Goal: Task Accomplishment & Management: Manage account settings

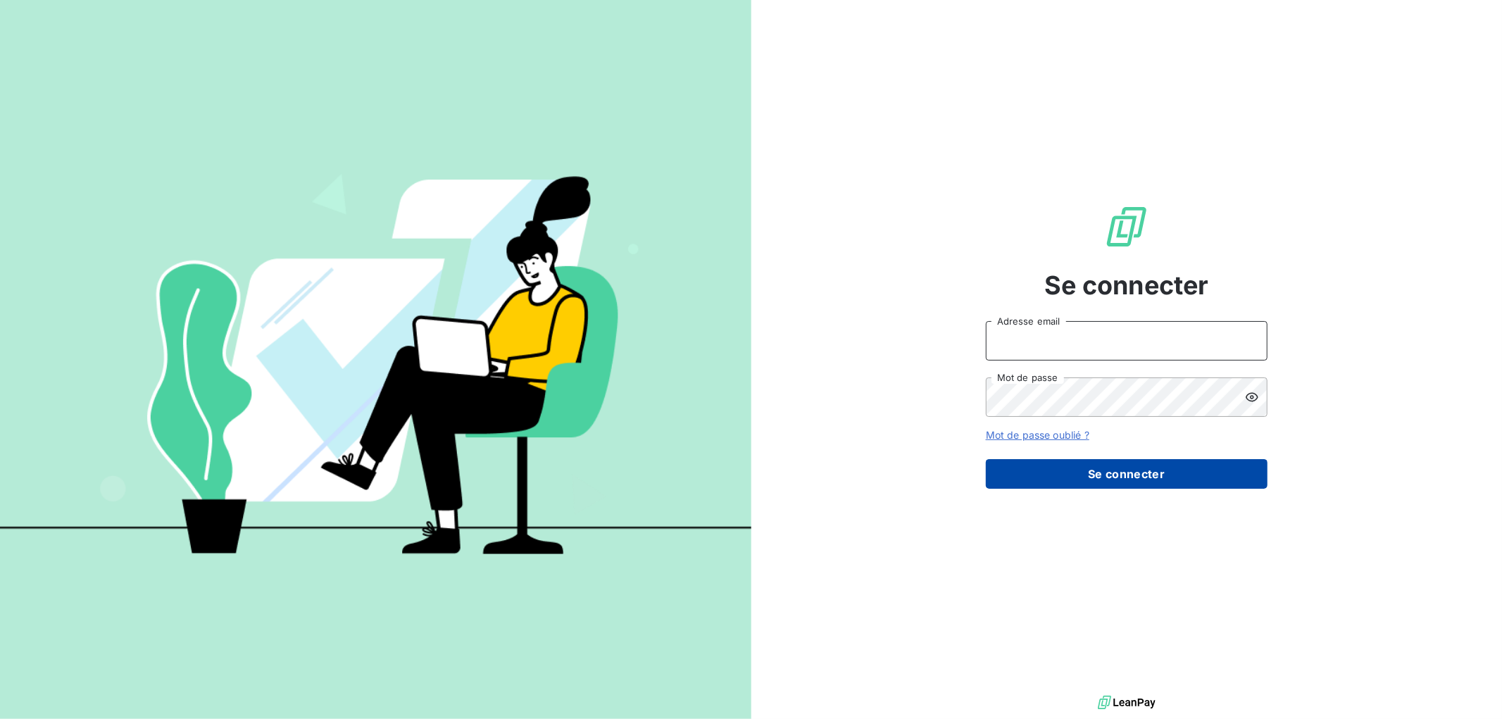
type input "[EMAIL_ADDRESS][DOMAIN_NAME]"
click at [1116, 477] on button "Se connecter" at bounding box center [1127, 474] width 282 height 30
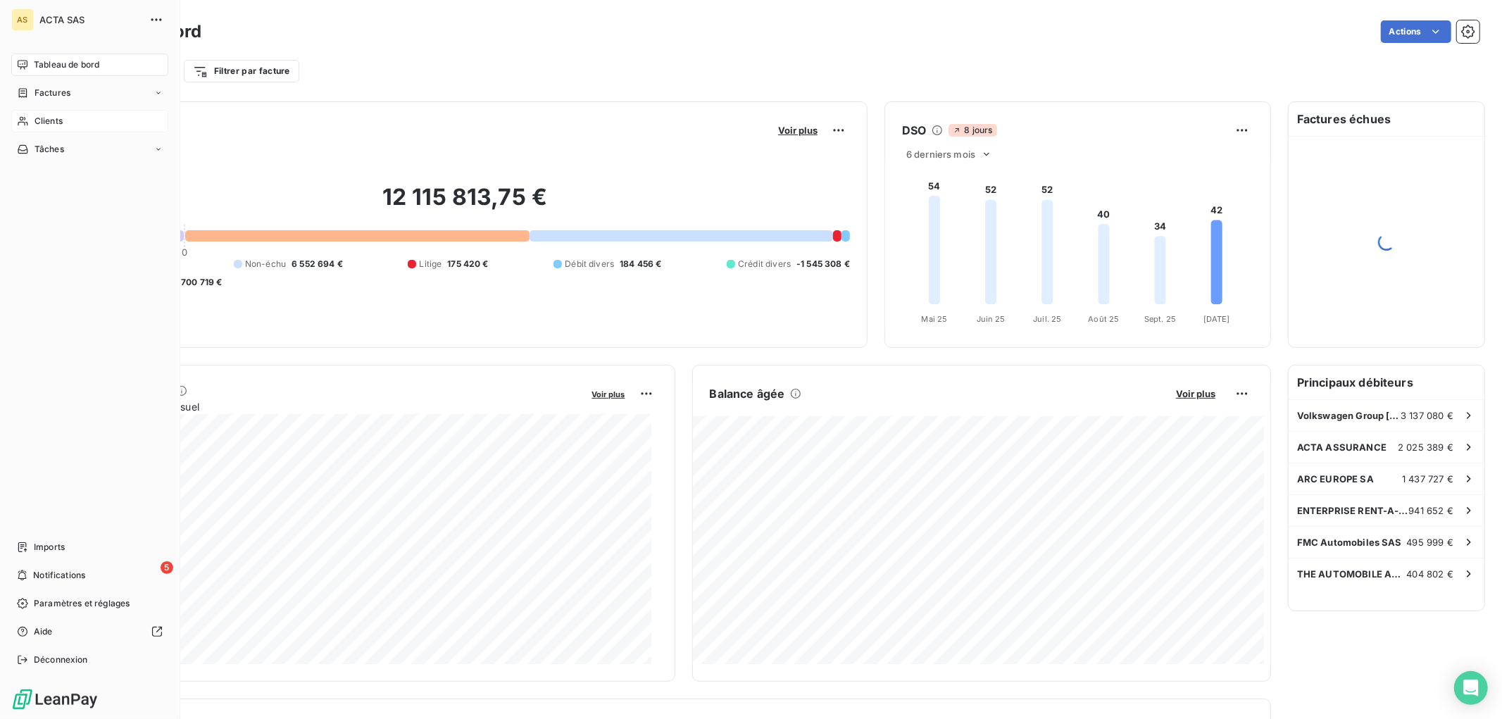
click at [26, 123] on icon at bounding box center [23, 121] width 12 height 11
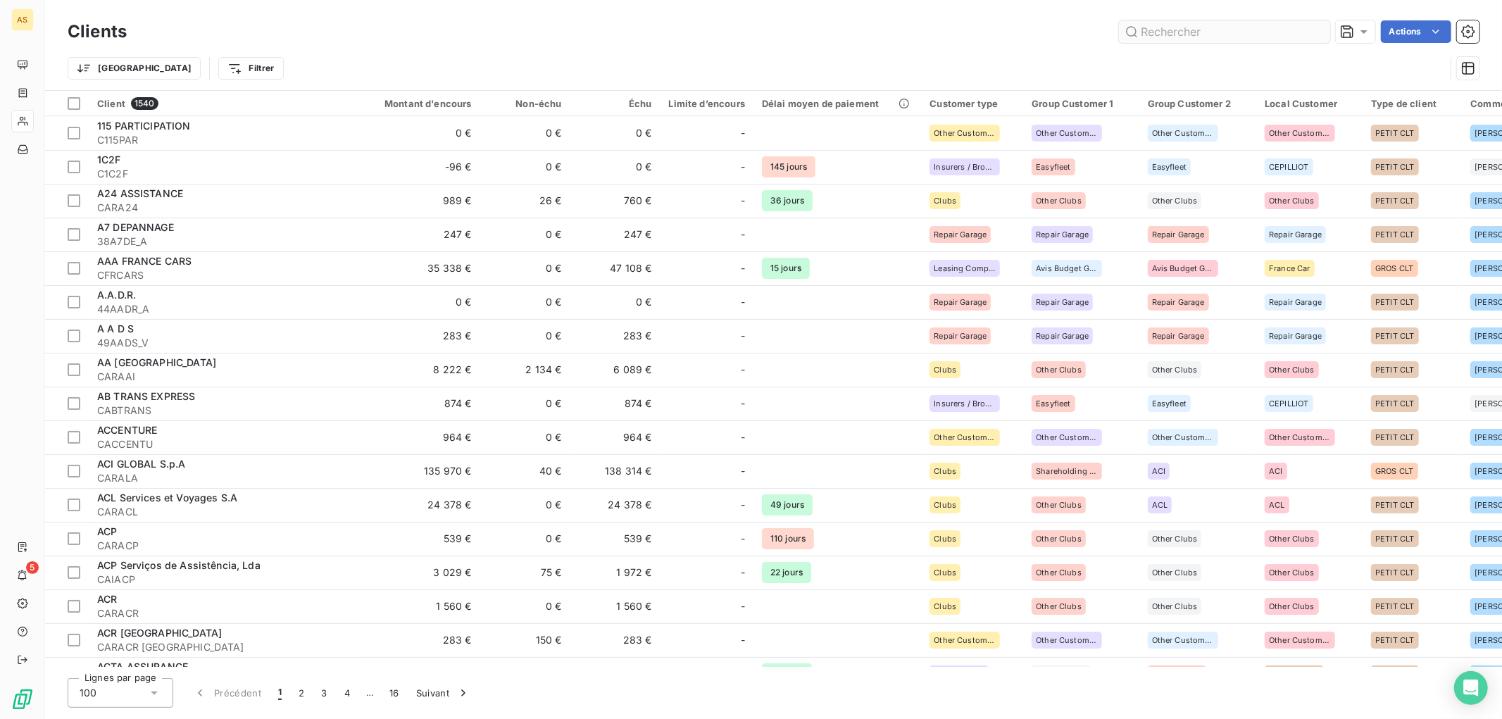
click at [1214, 32] on input "text" at bounding box center [1224, 31] width 211 height 23
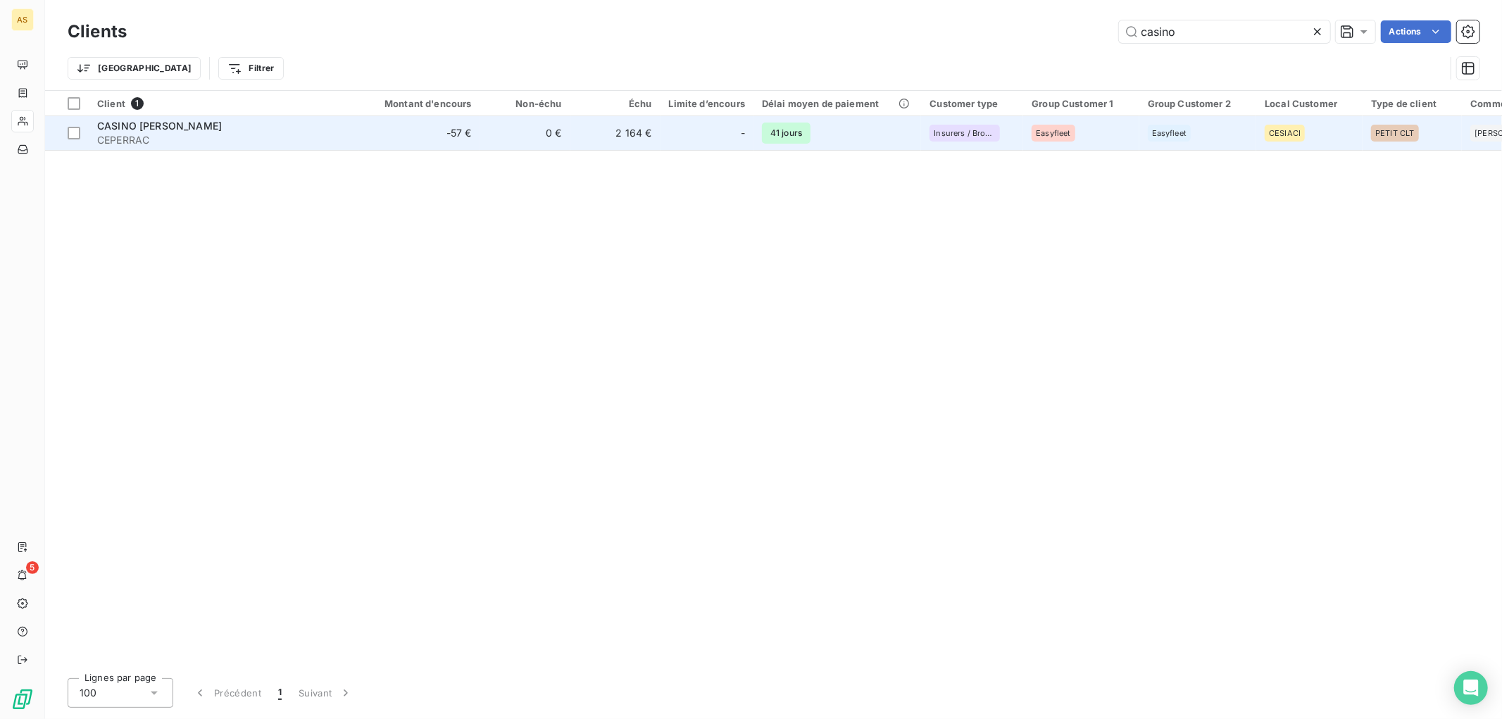
type input "casino"
click at [202, 123] on span "CASINO [PERSON_NAME]" at bounding box center [159, 126] width 125 height 12
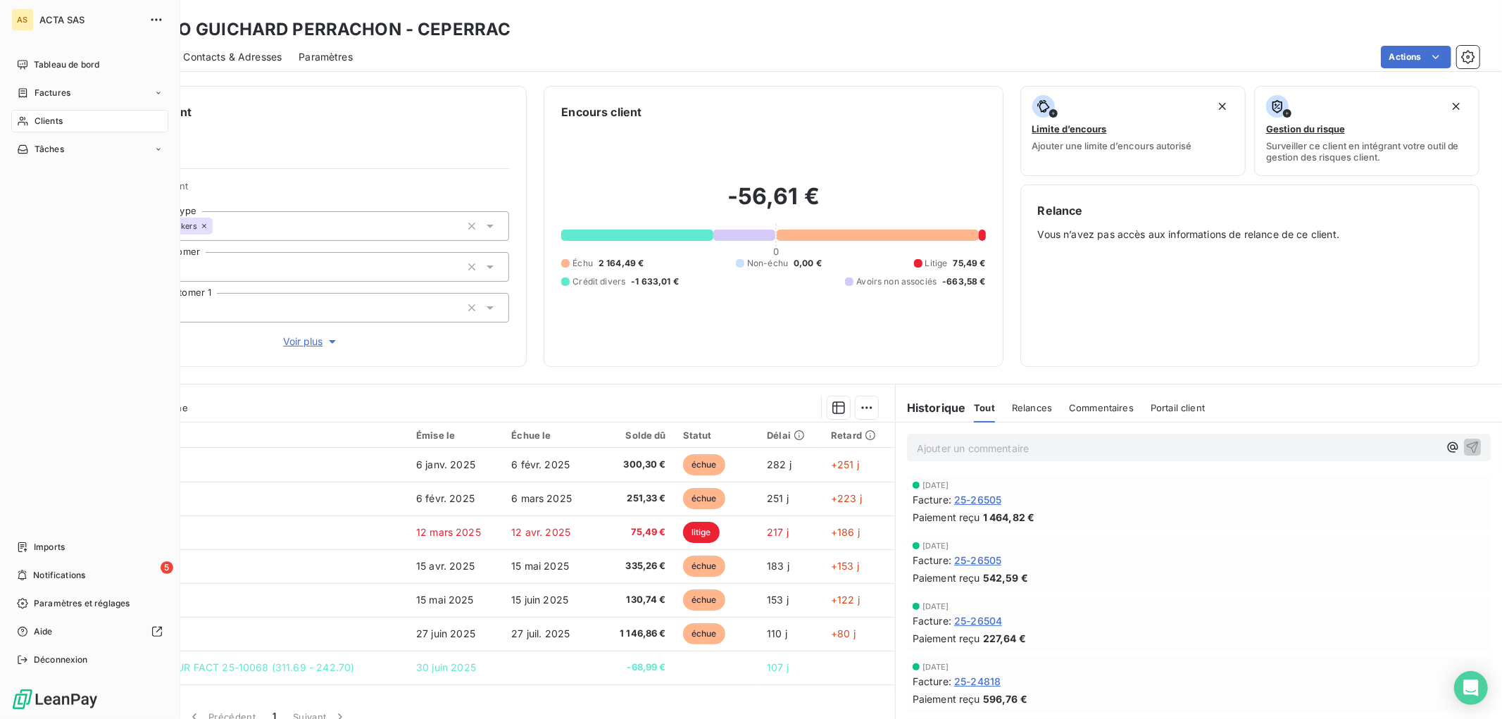
click at [63, 118] on div "Clients" at bounding box center [89, 121] width 157 height 23
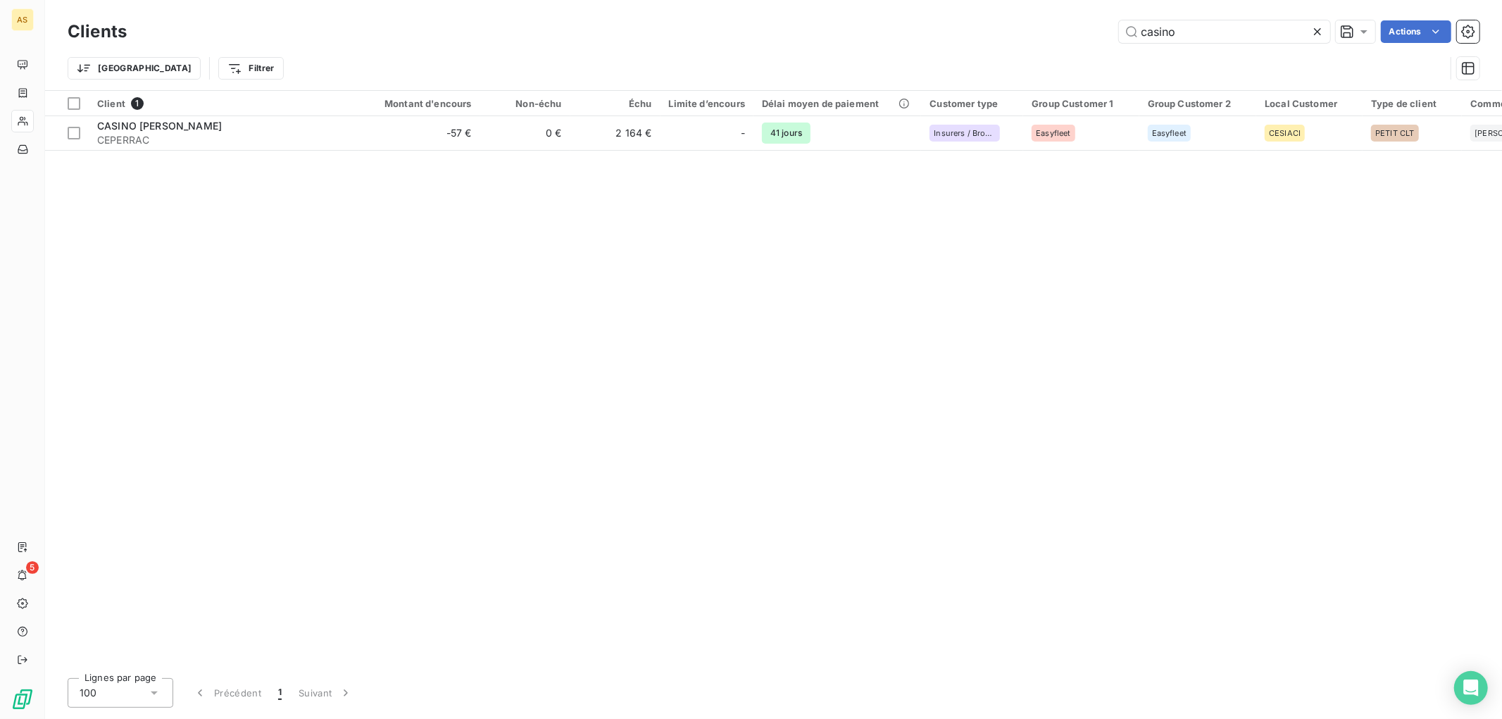
drag, startPoint x: 1192, startPoint y: 32, endPoint x: 1129, endPoint y: 46, distance: 64.2
click at [1129, 46] on div "Clients casino Actions Trier Filtrer" at bounding box center [774, 53] width 1412 height 73
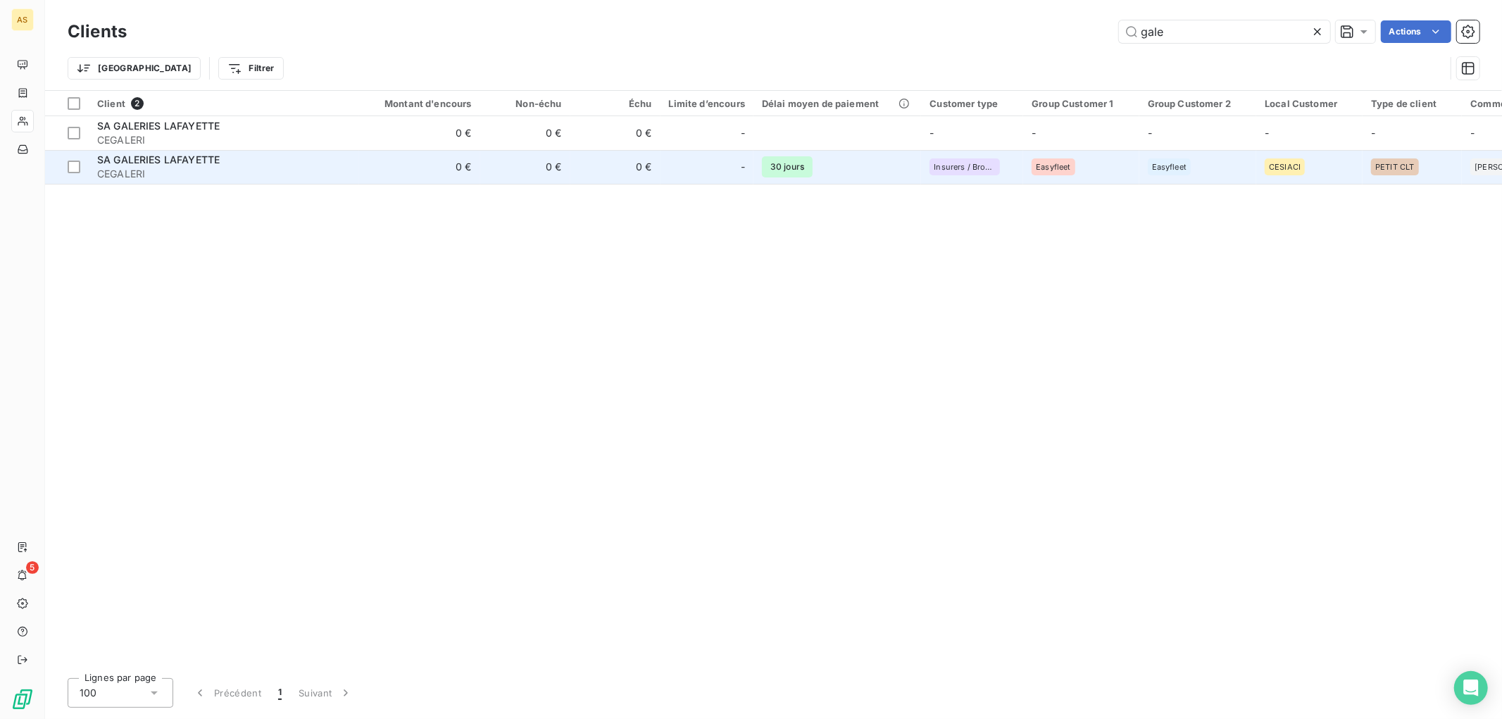
type input "gale"
click at [148, 160] on span "SA GALERIES LAFAYETTE" at bounding box center [158, 160] width 123 height 12
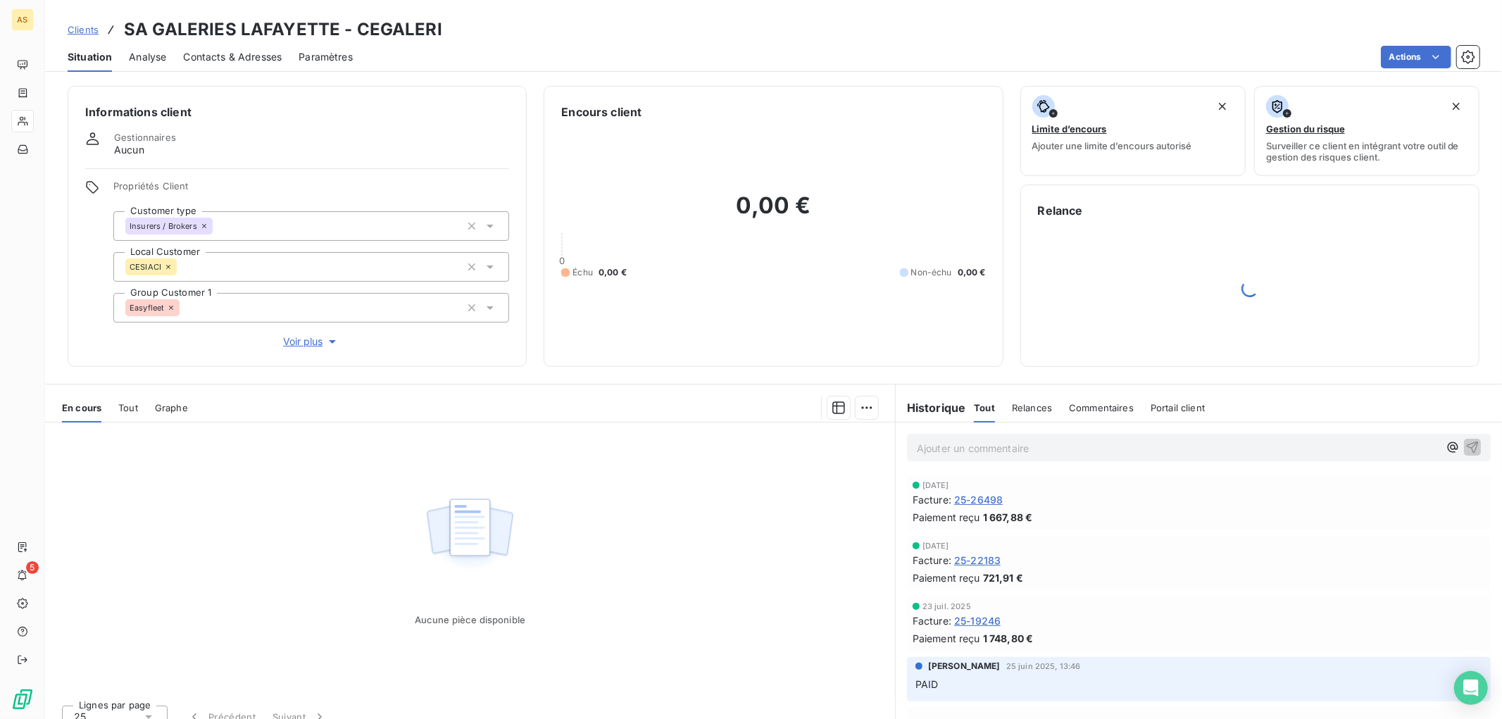
drag, startPoint x: 152, startPoint y: 407, endPoint x: 135, endPoint y: 407, distance: 17.6
click at [142, 407] on div "En cours Tout Graphe" at bounding box center [470, 408] width 850 height 30
click at [135, 407] on span "Tout" at bounding box center [128, 407] width 20 height 11
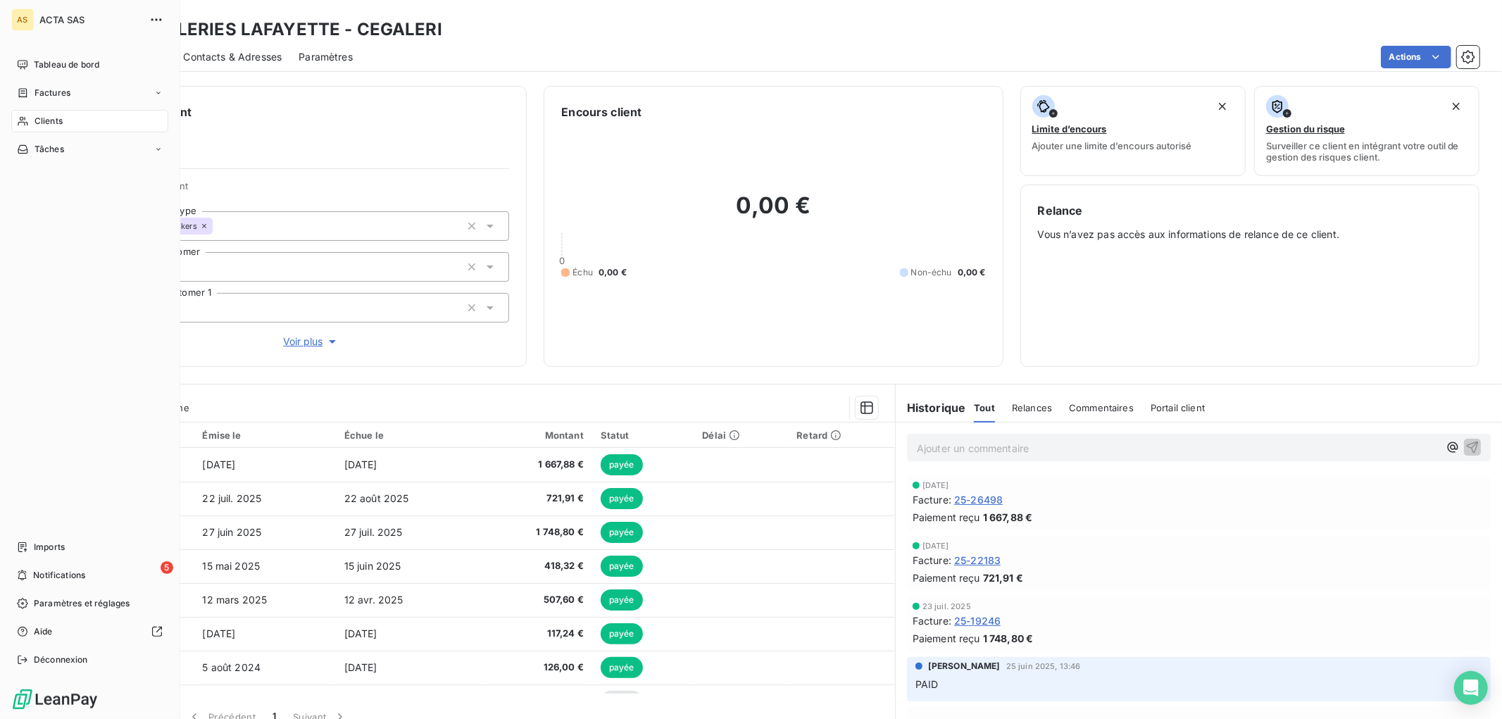
click at [81, 115] on div "Clients" at bounding box center [89, 121] width 157 height 23
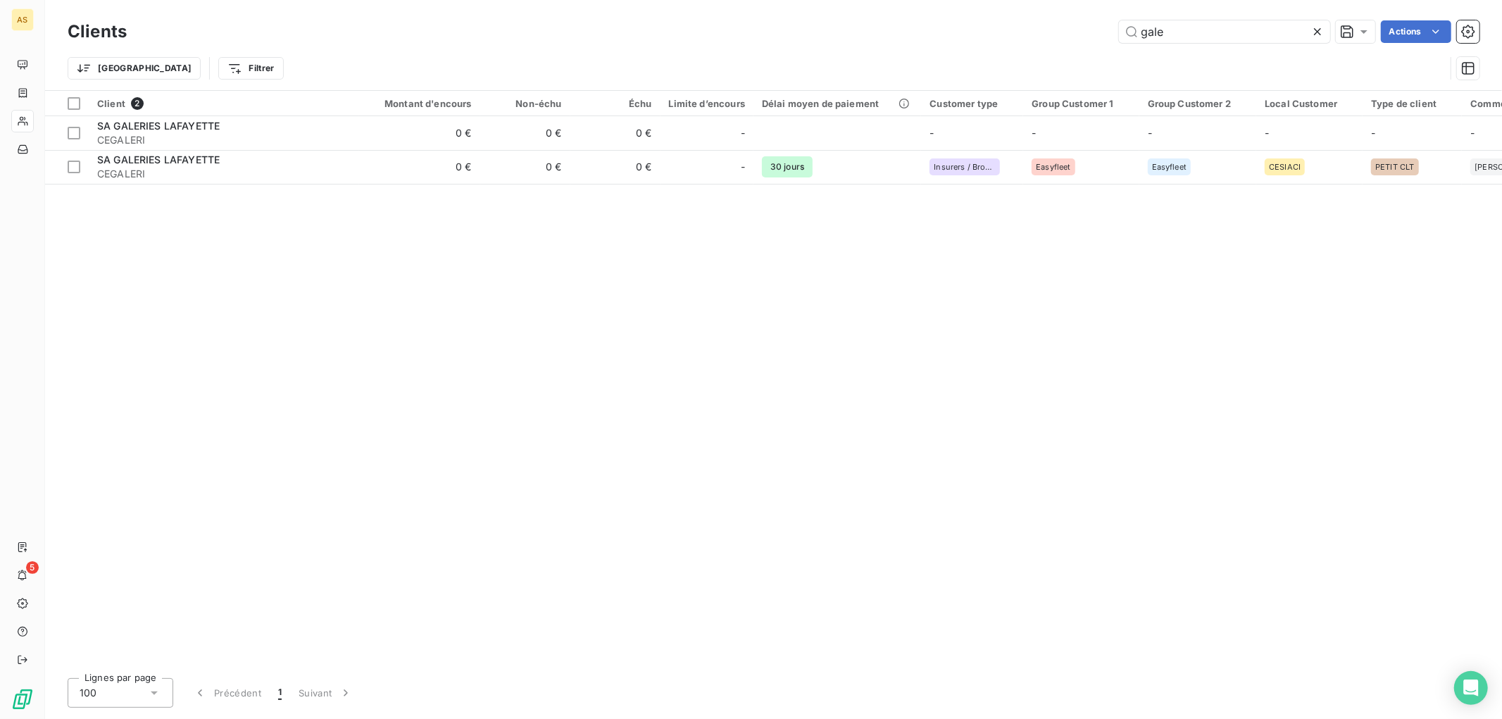
drag, startPoint x: 1185, startPoint y: 39, endPoint x: 1103, endPoint y: 46, distance: 82.6
click at [1103, 46] on div "Clients [PERSON_NAME] Actions Trier Filtrer" at bounding box center [774, 53] width 1412 height 73
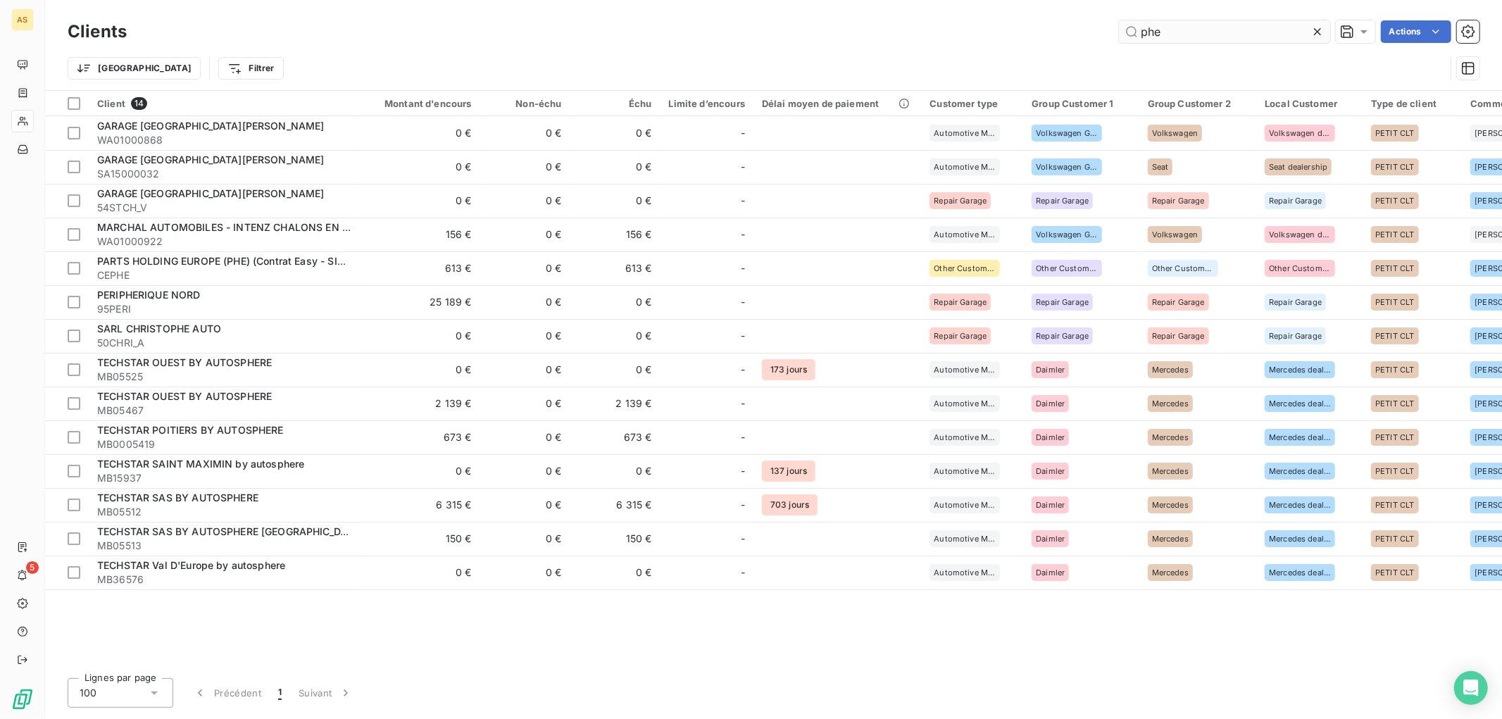
drag, startPoint x: 1171, startPoint y: 29, endPoint x: 1149, endPoint y: 39, distance: 24.3
click at [1149, 39] on input "phe" at bounding box center [1224, 31] width 211 height 23
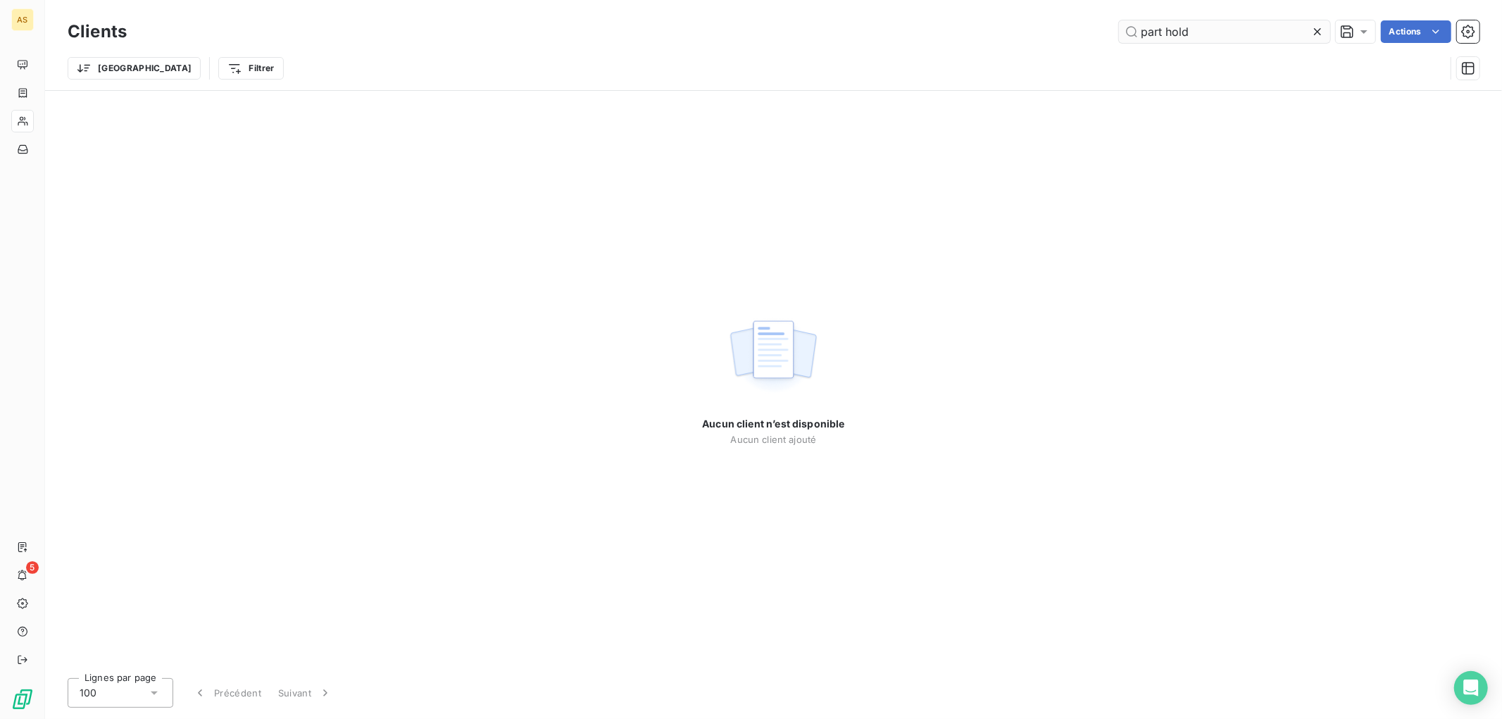
click at [1187, 33] on input "part hold" at bounding box center [1224, 31] width 211 height 23
click at [1175, 32] on input "part hold" at bounding box center [1224, 31] width 211 height 23
drag, startPoint x: 1208, startPoint y: 33, endPoint x: 1163, endPoint y: 39, distance: 44.8
click at [1163, 39] on input "part hold" at bounding box center [1224, 31] width 211 height 23
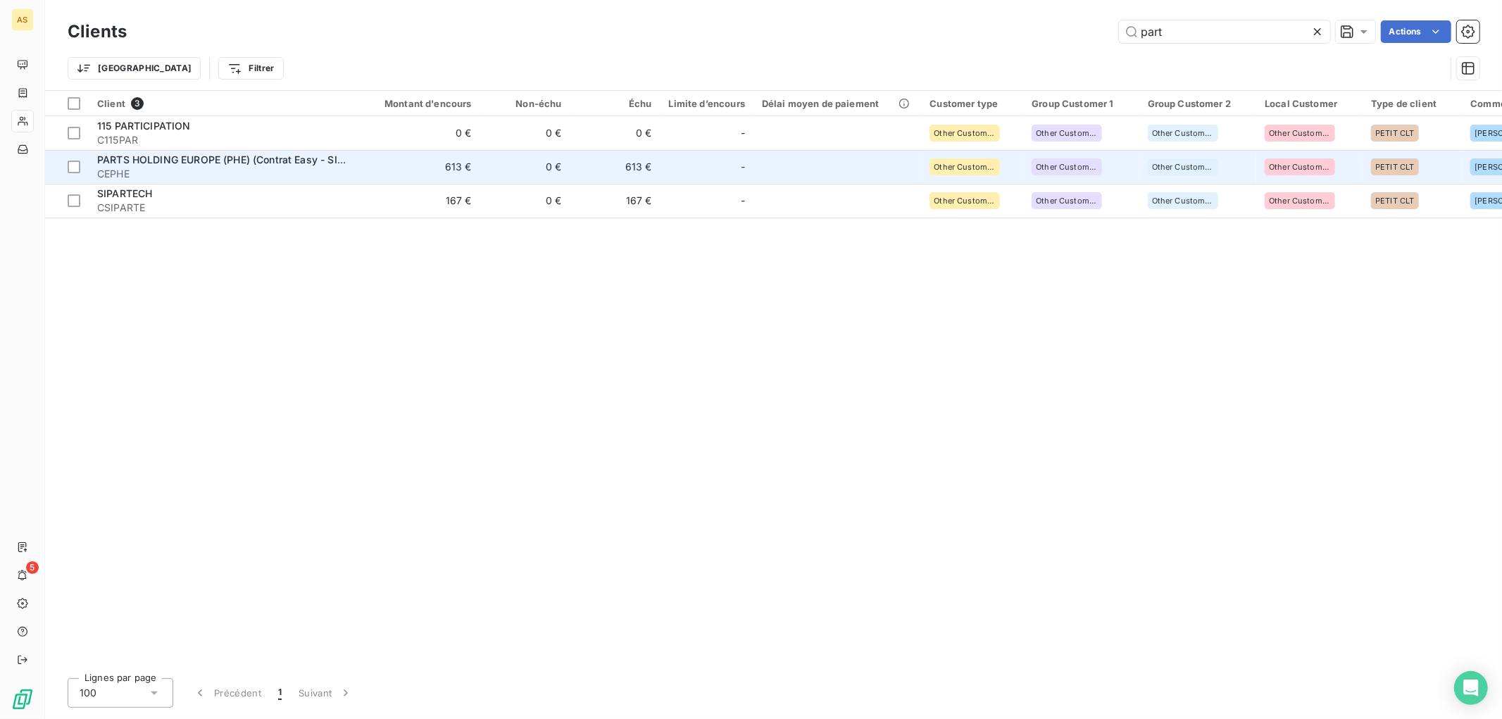
type input "part"
click at [223, 153] on div "PARTS HOLDING EUROPE (PHE) (Contrat Easy - SIACI)" at bounding box center [224, 160] width 254 height 14
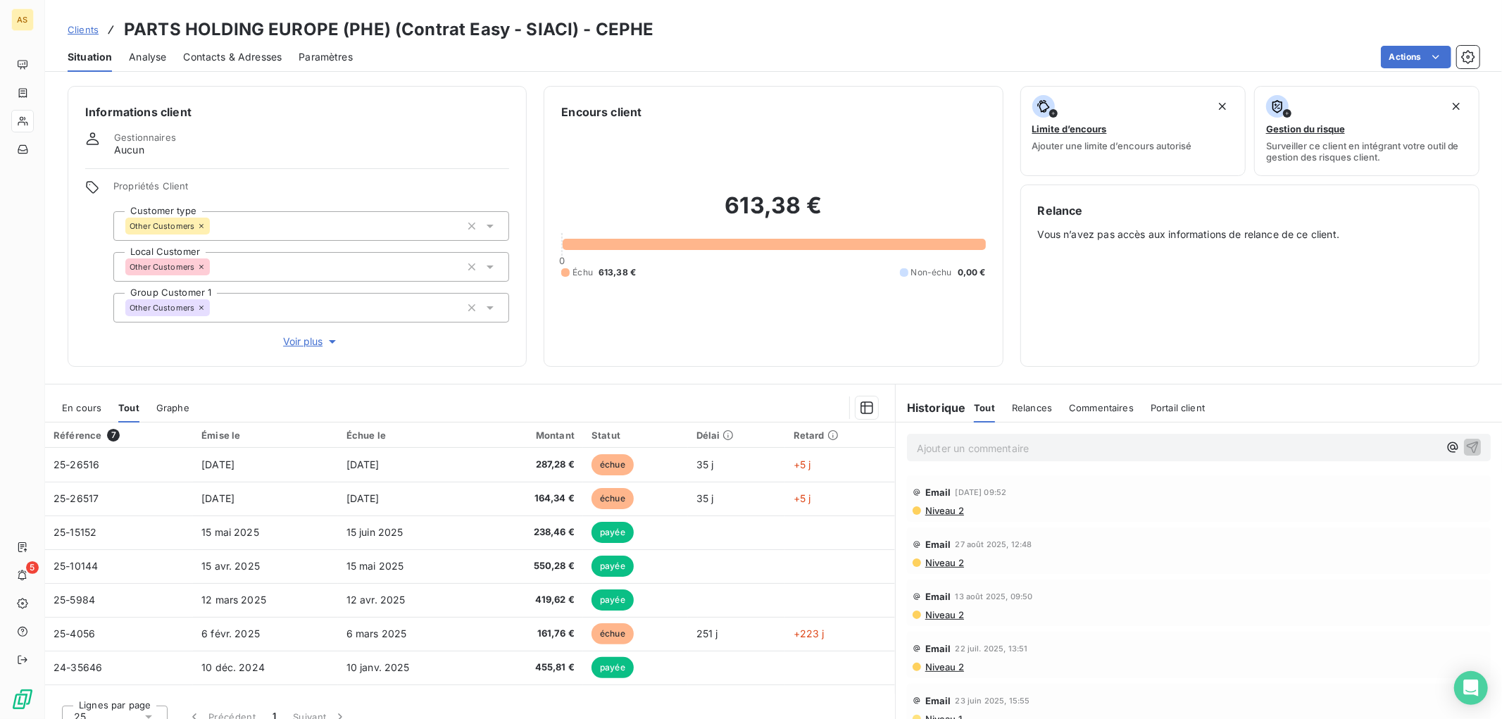
click at [150, 57] on span "Analyse" at bounding box center [147, 57] width 37 height 14
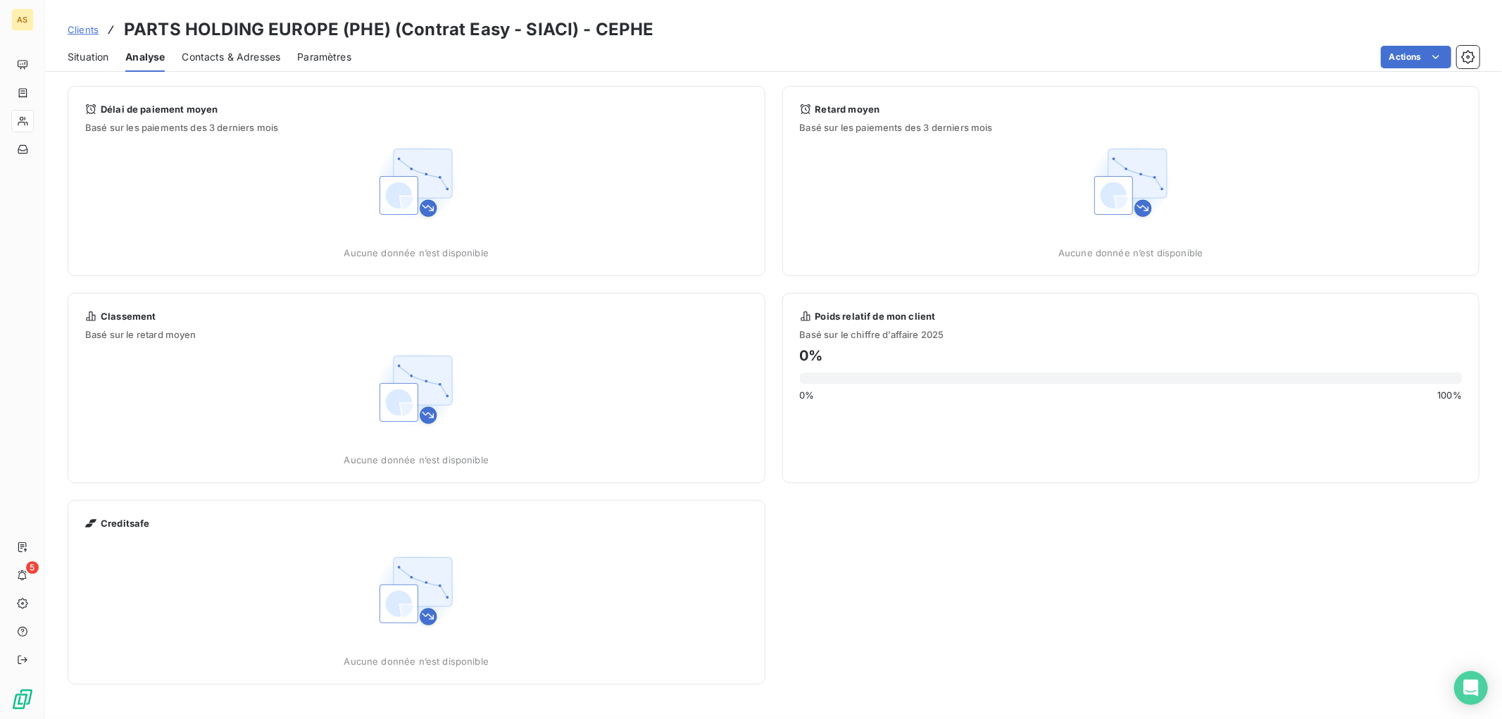
click at [92, 58] on span "Situation" at bounding box center [88, 57] width 41 height 14
